Goal: Task Accomplishment & Management: Complete application form

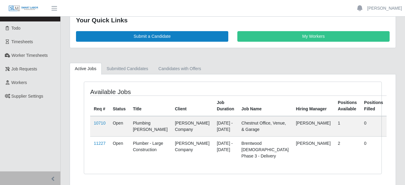
scroll to position [32, 0]
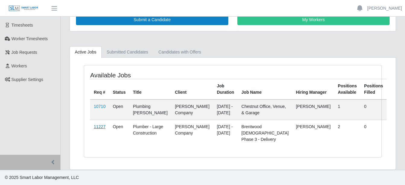
click at [98, 125] on link "11227" at bounding box center [100, 126] width 12 height 5
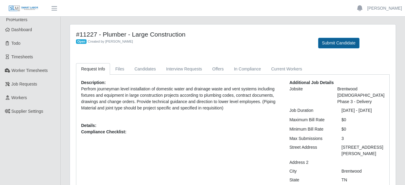
click at [337, 44] on button "Submit Candidate" at bounding box center [338, 43] width 41 height 11
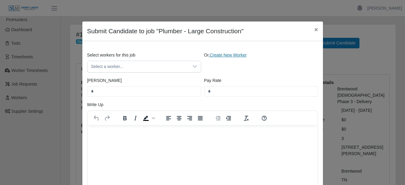
click at [225, 56] on link "Create New Worker" at bounding box center [228, 54] width 37 height 5
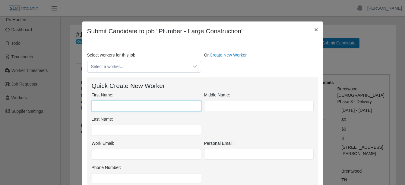
click at [155, 104] on input "First Name:" at bounding box center [146, 105] width 109 height 11
